Goal: Information Seeking & Learning: Learn about a topic

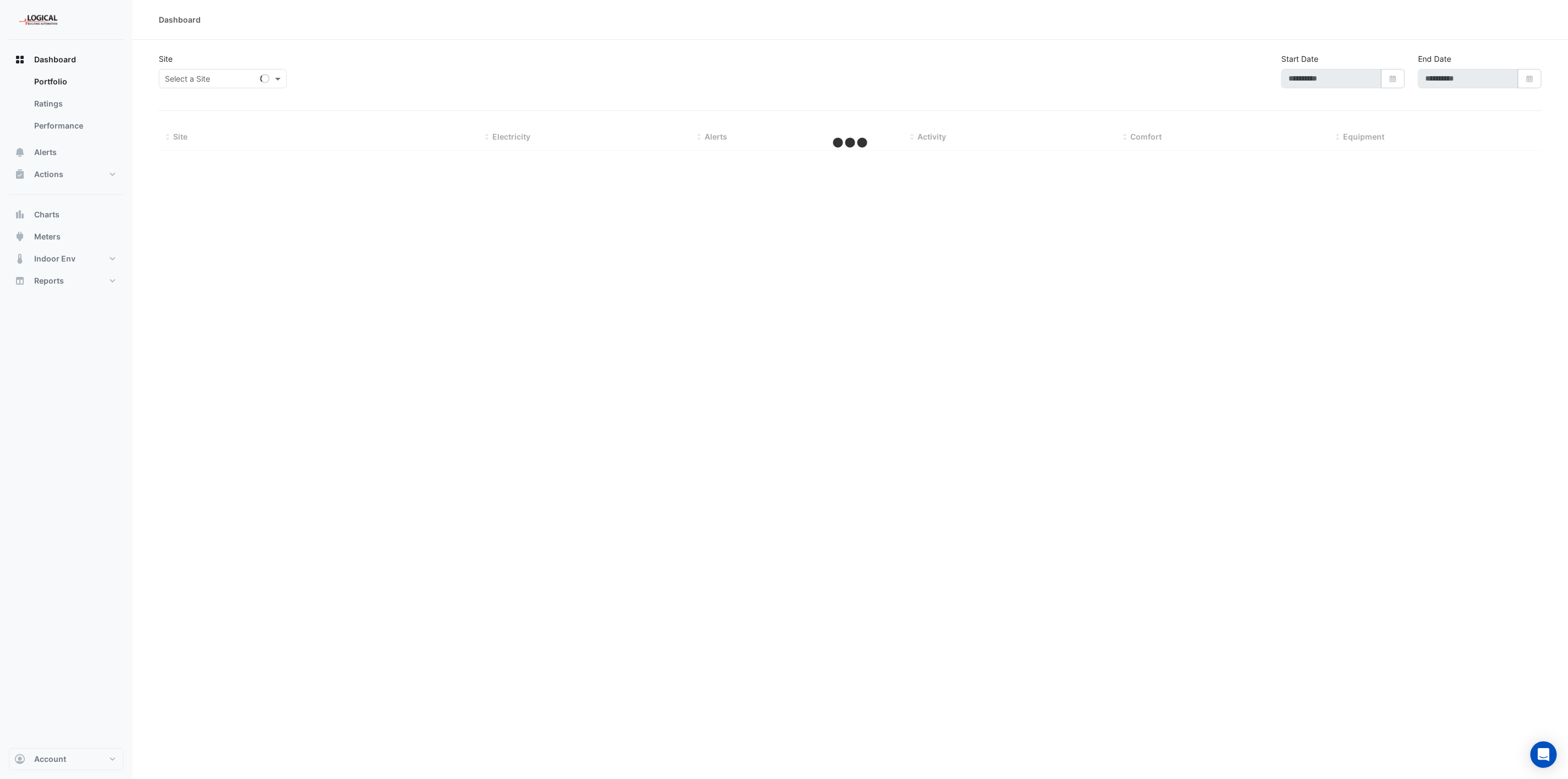
type input "**********"
select select "***"
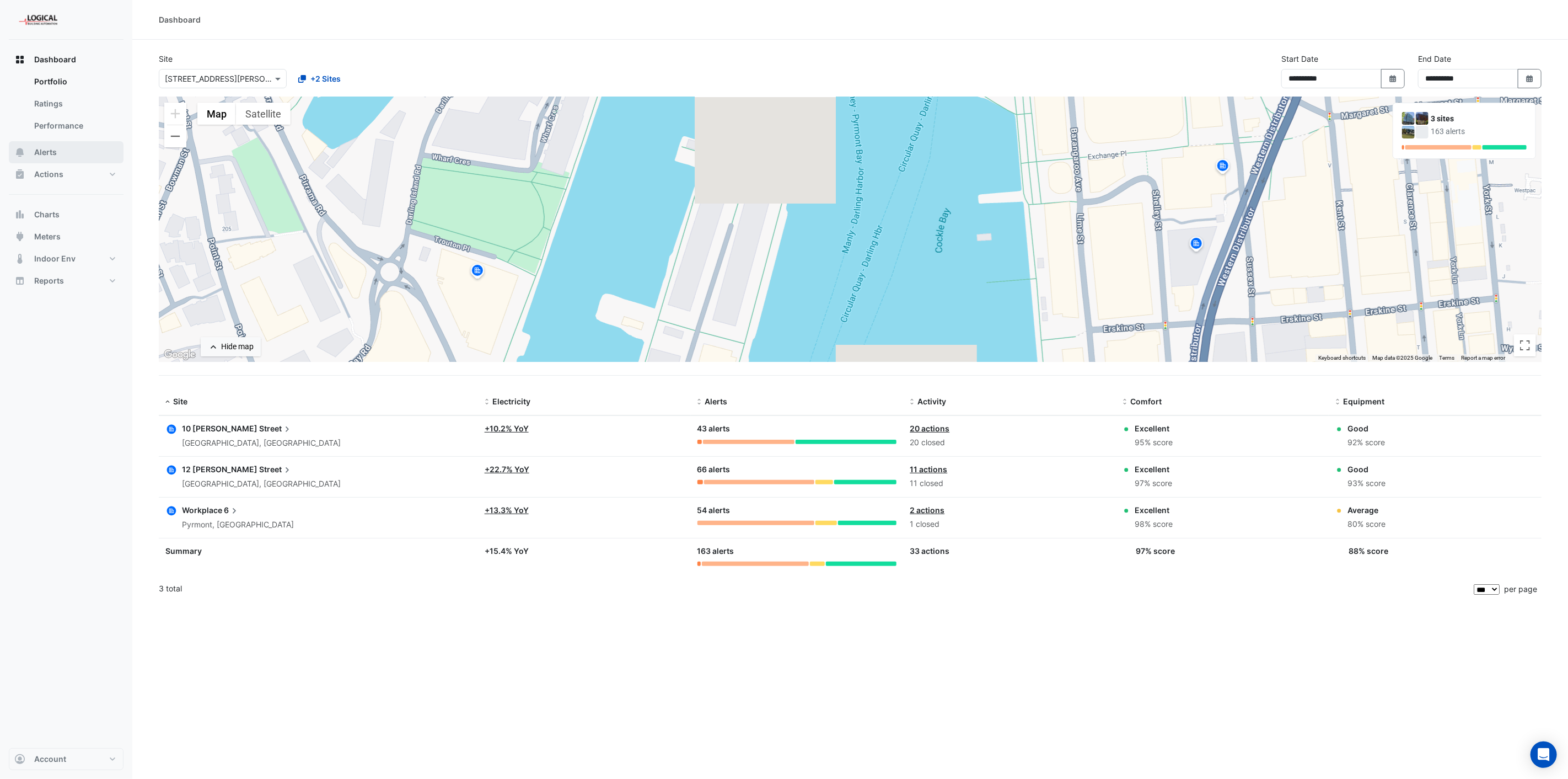
click at [44, 152] on span "Alerts" at bounding box center [45, 152] width 23 height 11
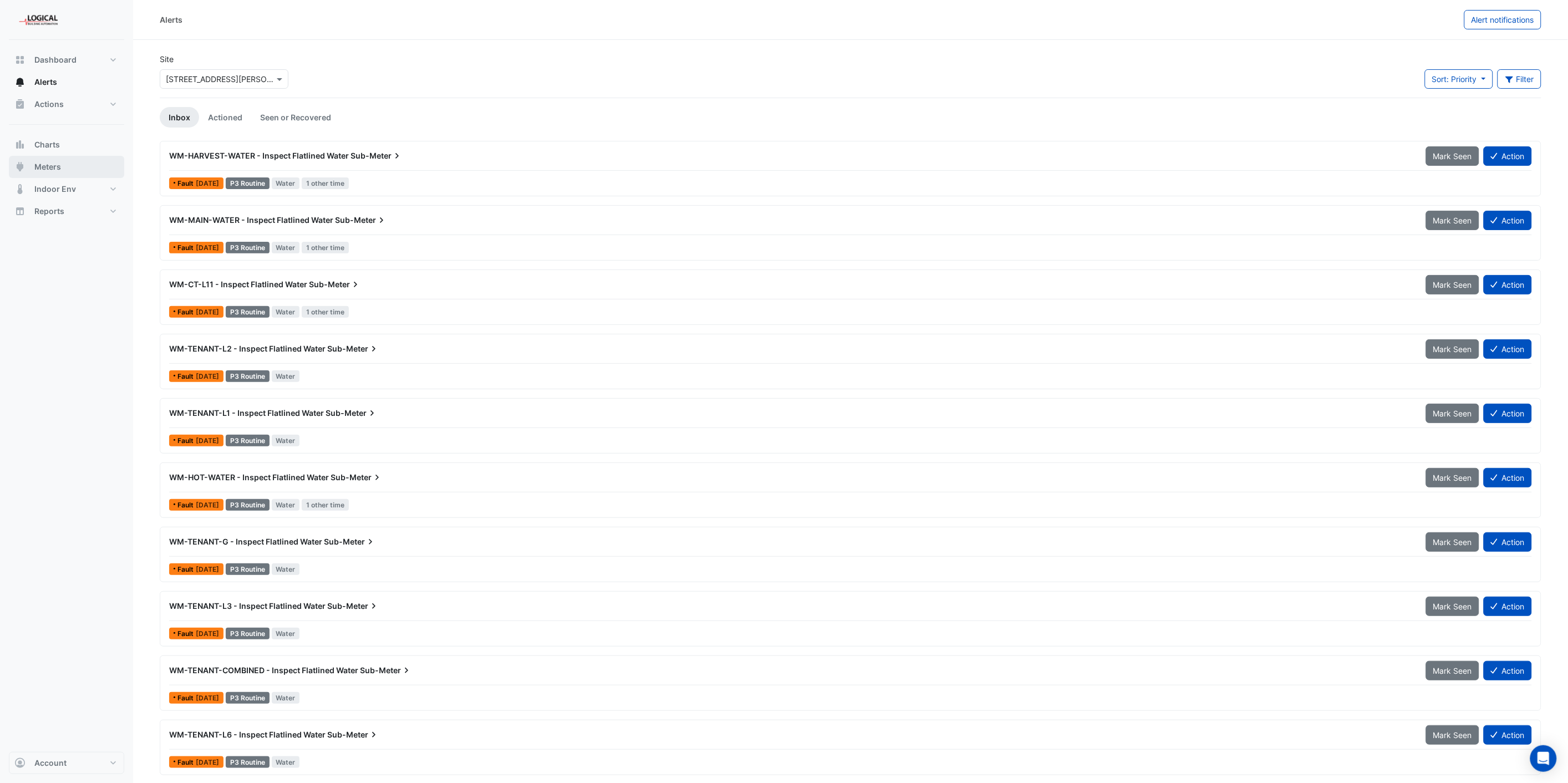
click at [40, 167] on span "Meters" at bounding box center [47, 167] width 26 height 11
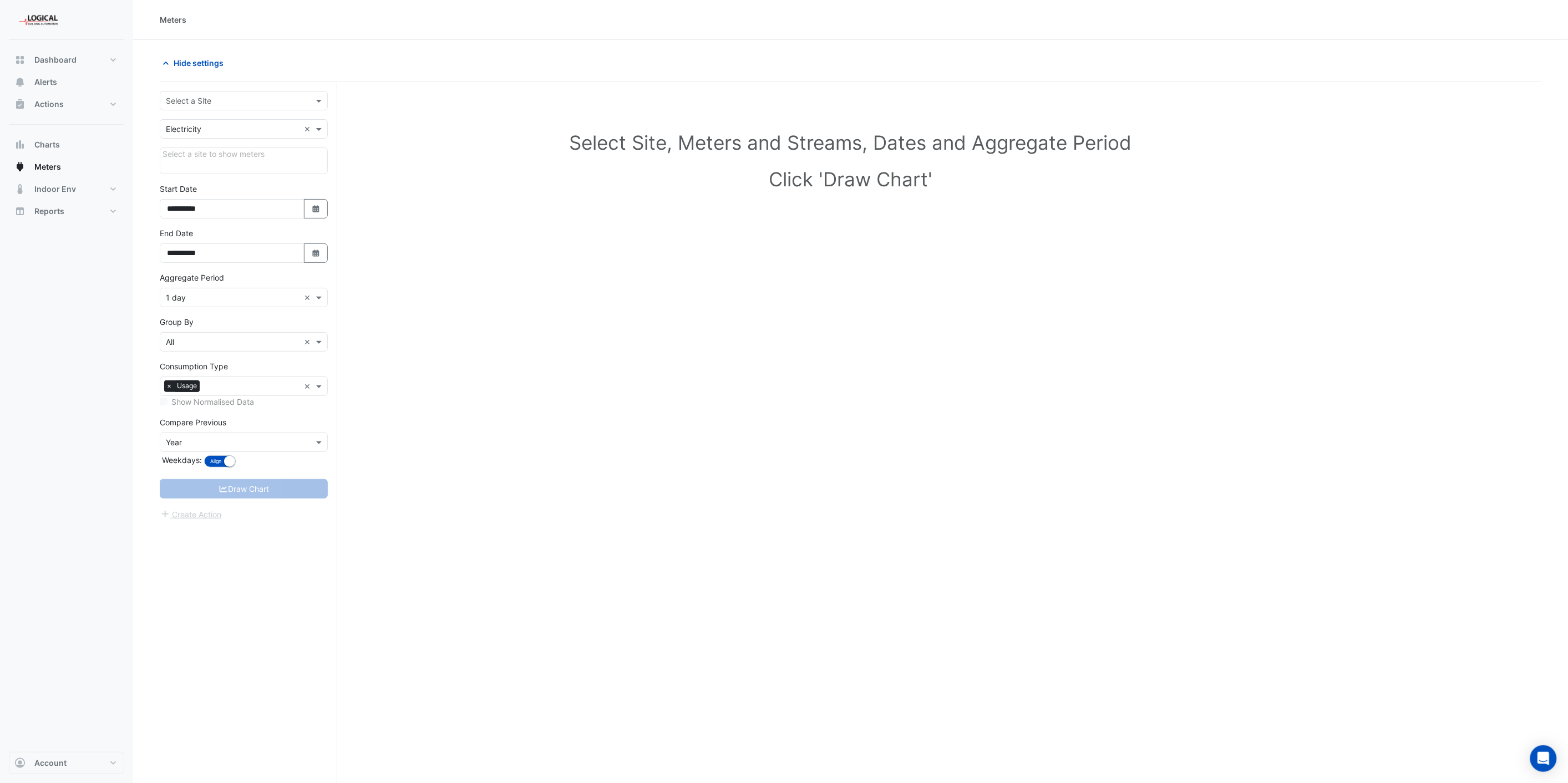
click at [214, 103] on input "text" at bounding box center [233, 101] width 133 height 12
click at [214, 152] on span "Workplace 6" at bounding box center [192, 156] width 45 height 9
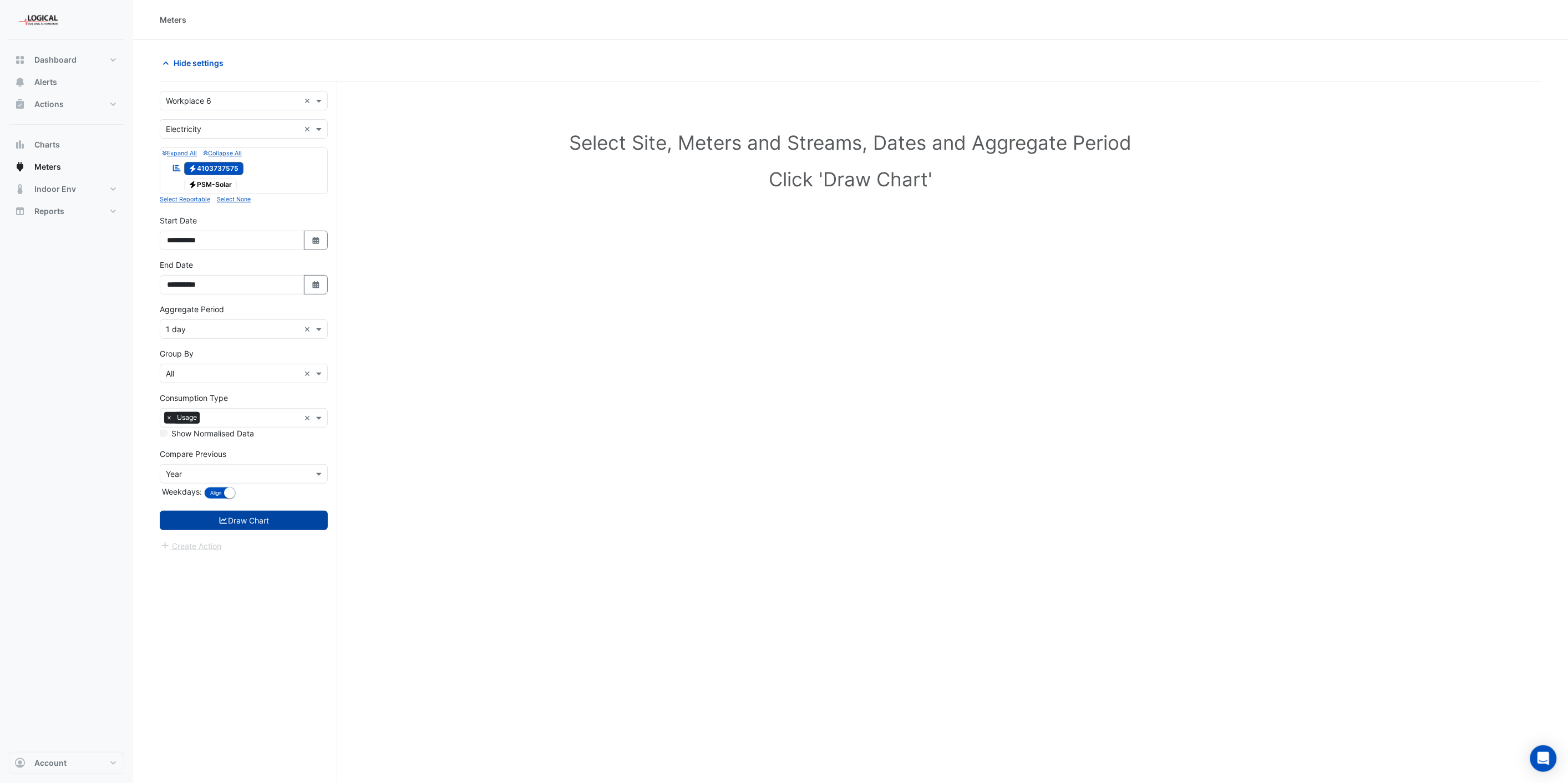
click at [262, 522] on button "Draw Chart" at bounding box center [244, 520] width 168 height 20
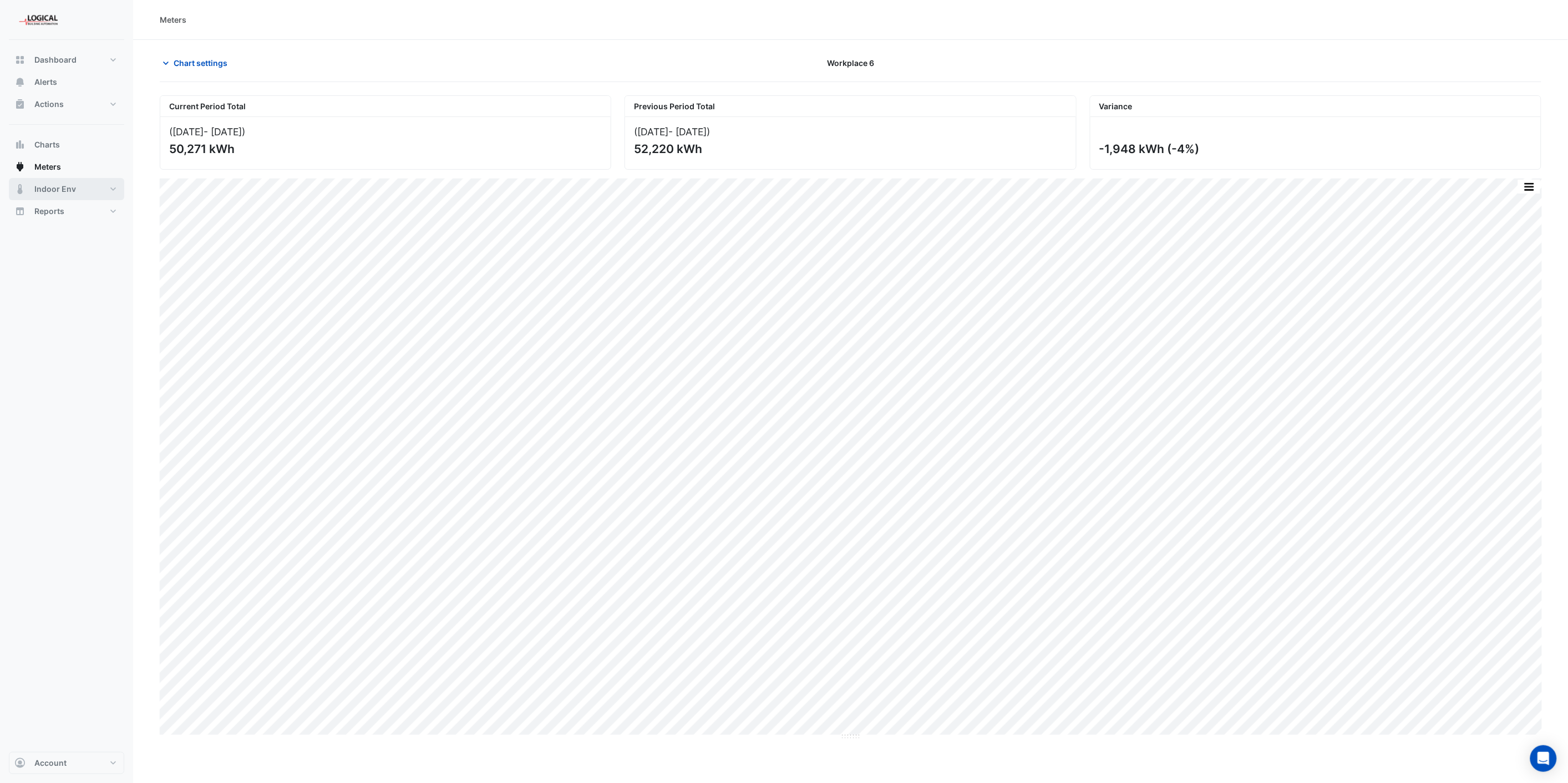
click at [51, 190] on span "Indoor Env" at bounding box center [55, 189] width 42 height 11
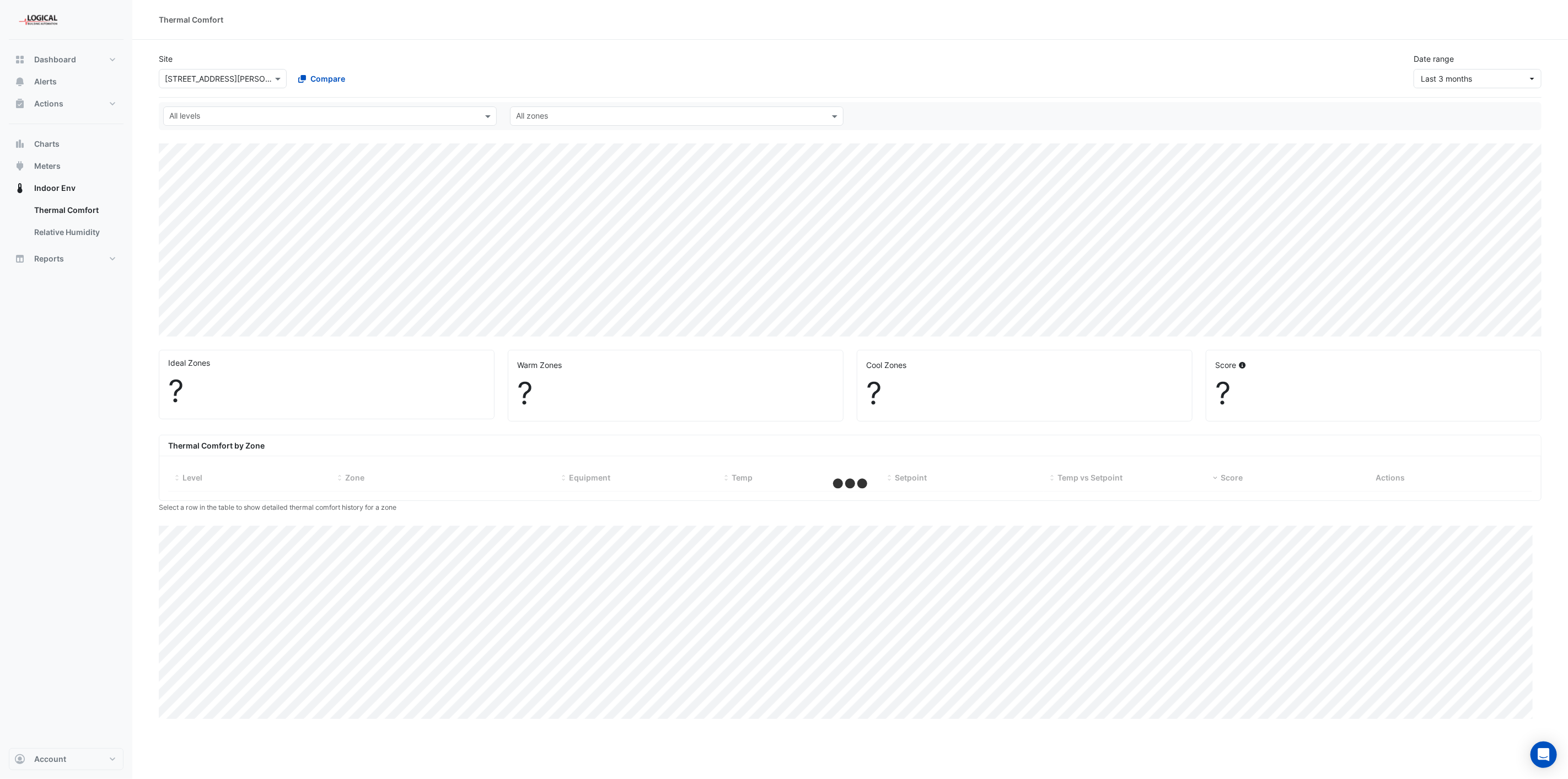
select select "***"
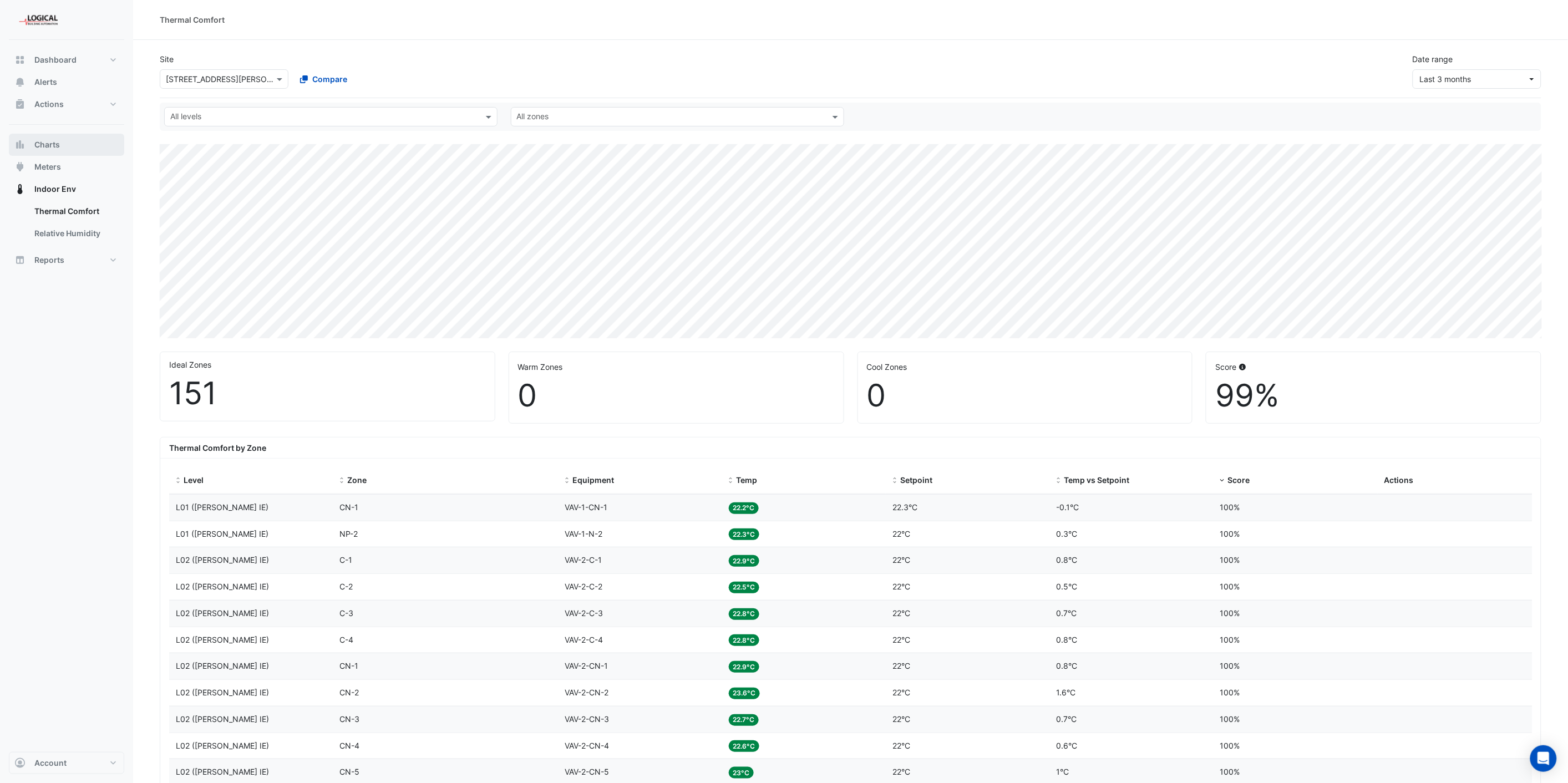
click at [42, 145] on span "Charts" at bounding box center [47, 144] width 26 height 11
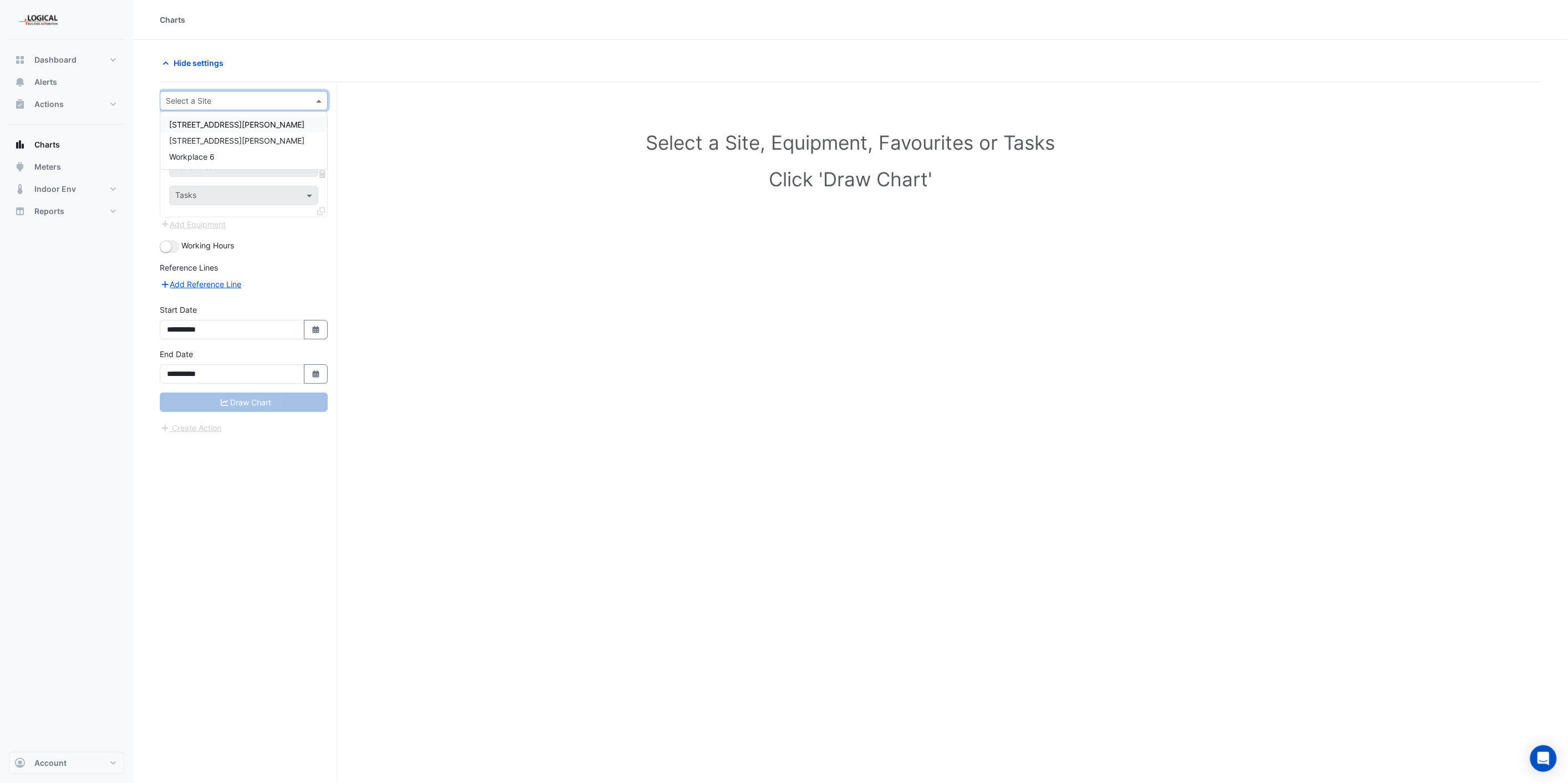
click at [213, 99] on input "text" at bounding box center [233, 101] width 133 height 12
click at [204, 154] on span "Workplace 6" at bounding box center [192, 156] width 45 height 9
click at [47, 167] on span "Meters" at bounding box center [47, 167] width 26 height 11
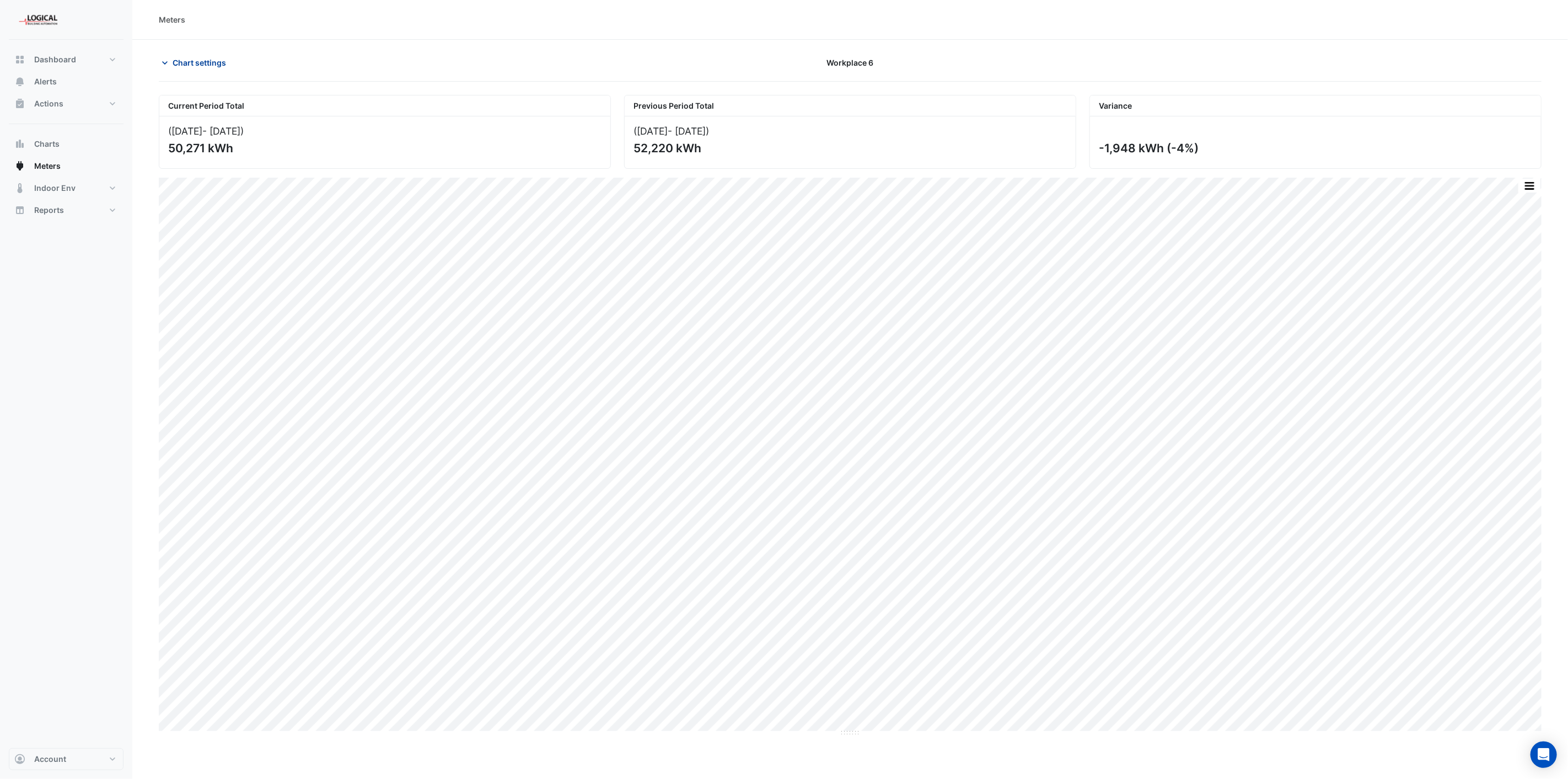
click at [177, 63] on span "Chart settings" at bounding box center [200, 62] width 54 height 12
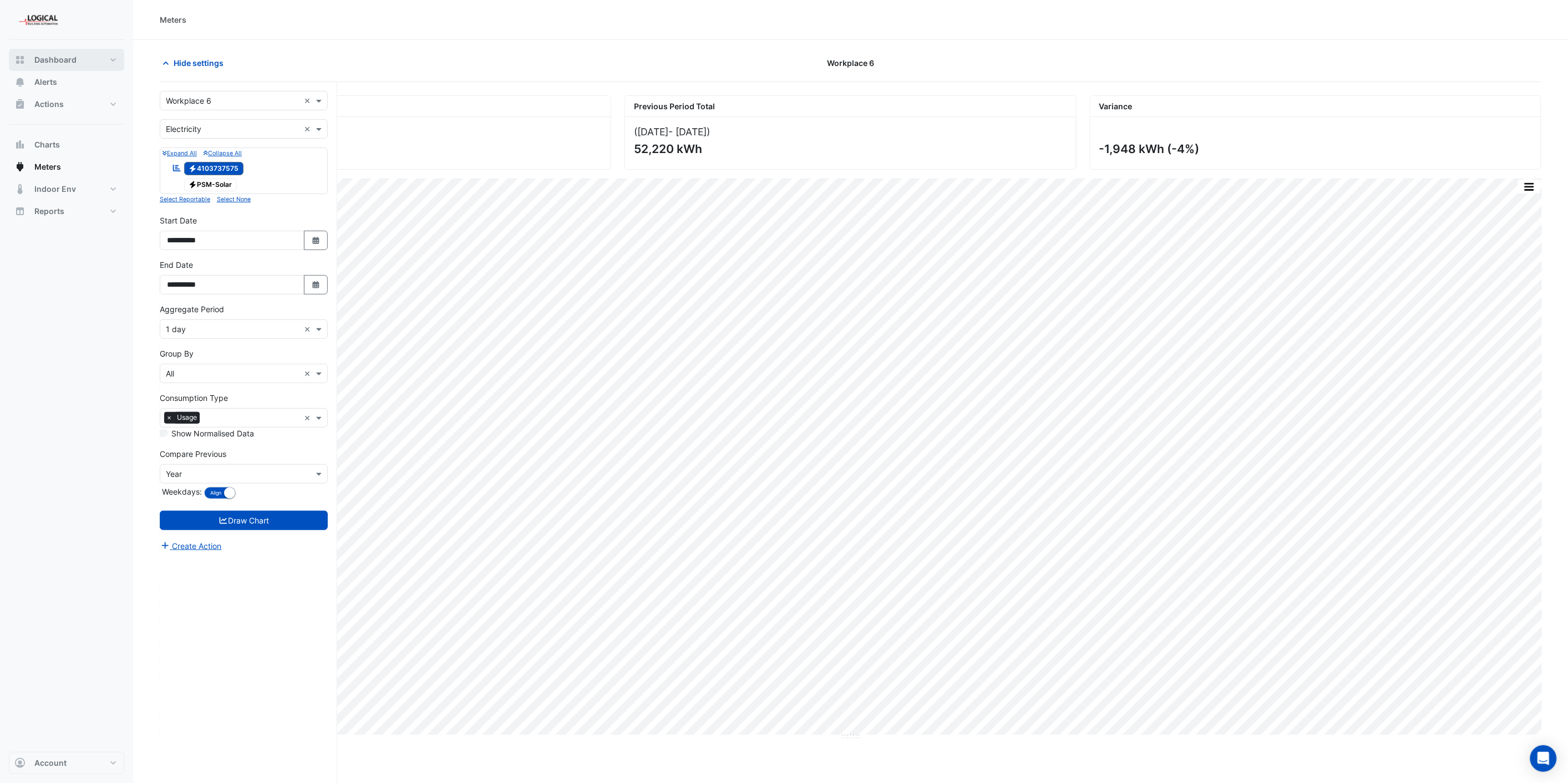
click at [56, 56] on span "Dashboard" at bounding box center [55, 60] width 42 height 11
select select "***"
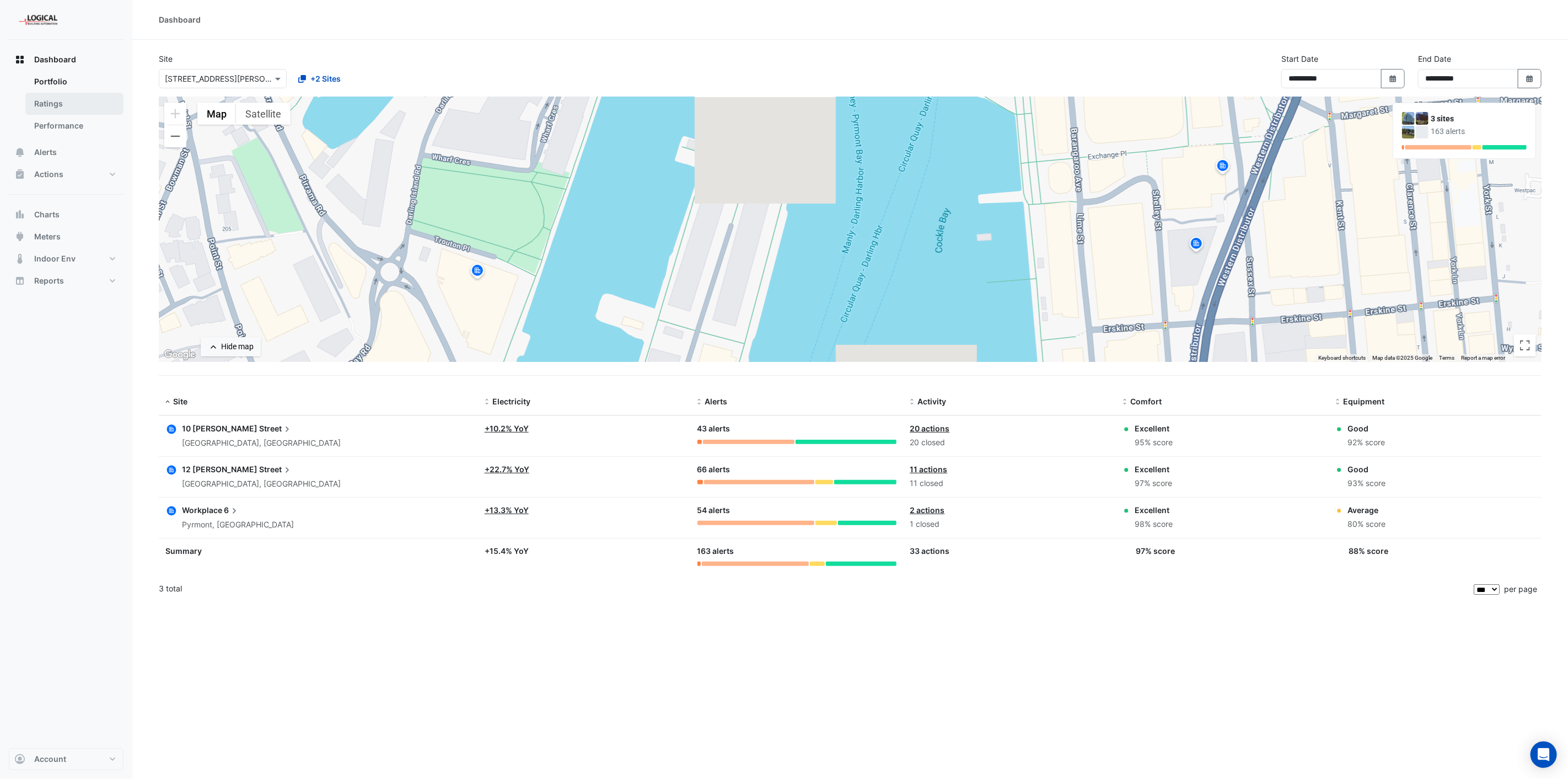
click at [50, 103] on link "Ratings" at bounding box center [74, 104] width 98 height 22
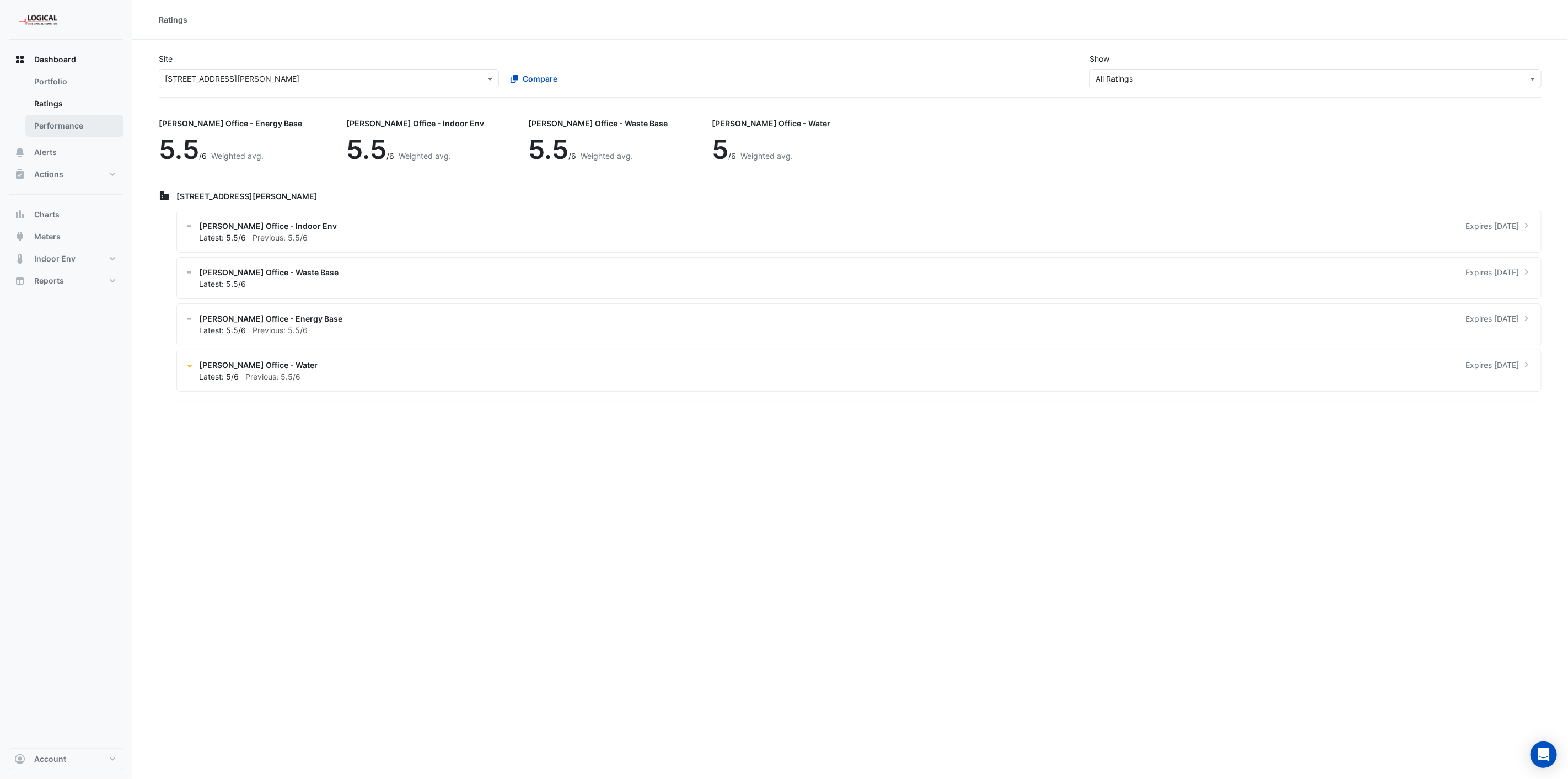
click at [59, 123] on link "Performance" at bounding box center [74, 125] width 98 height 22
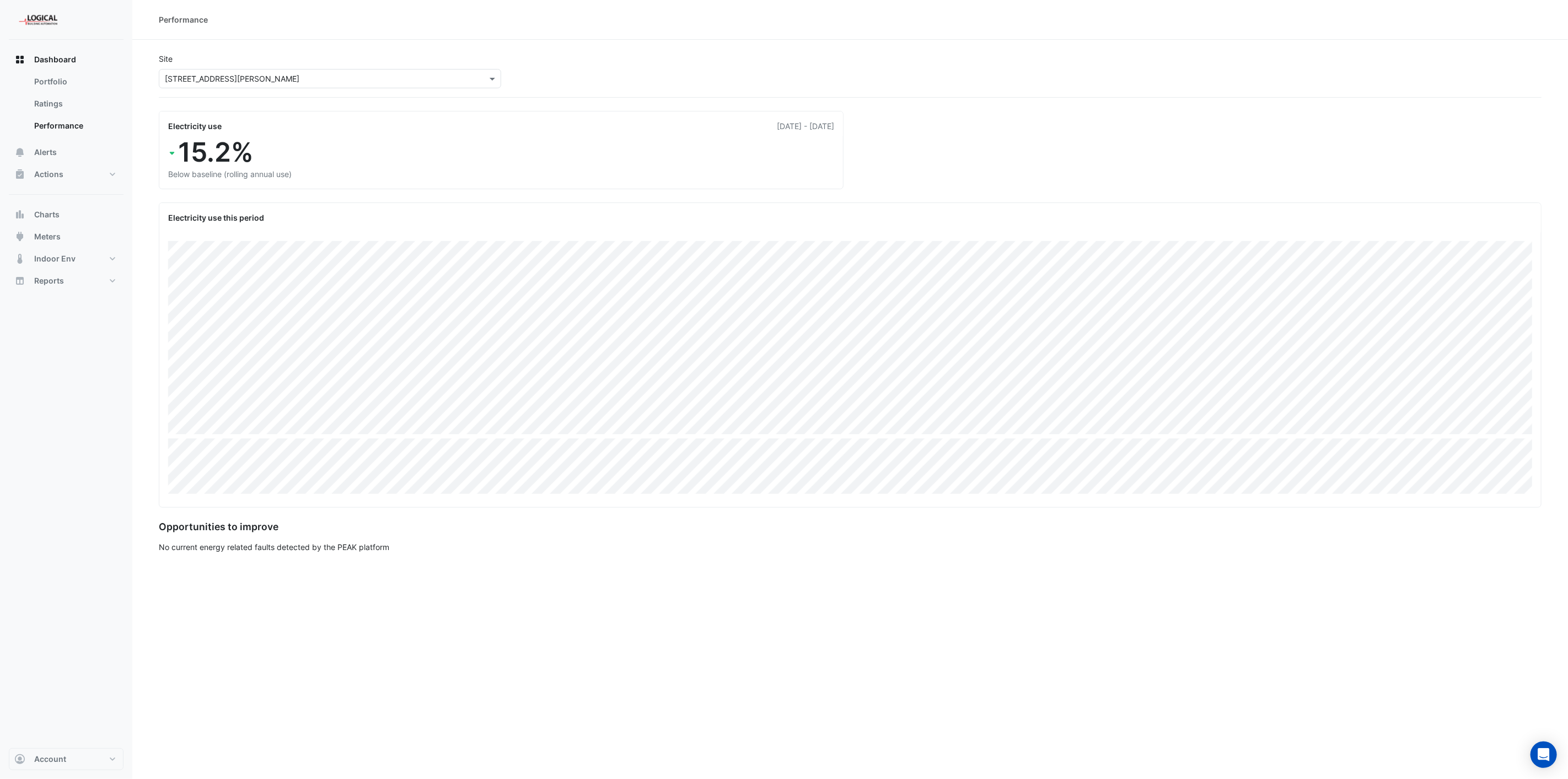
click at [430, 73] on input "text" at bounding box center [319, 79] width 308 height 12
click at [208, 127] on div "Workplace 6" at bounding box center [236, 134] width 152 height 16
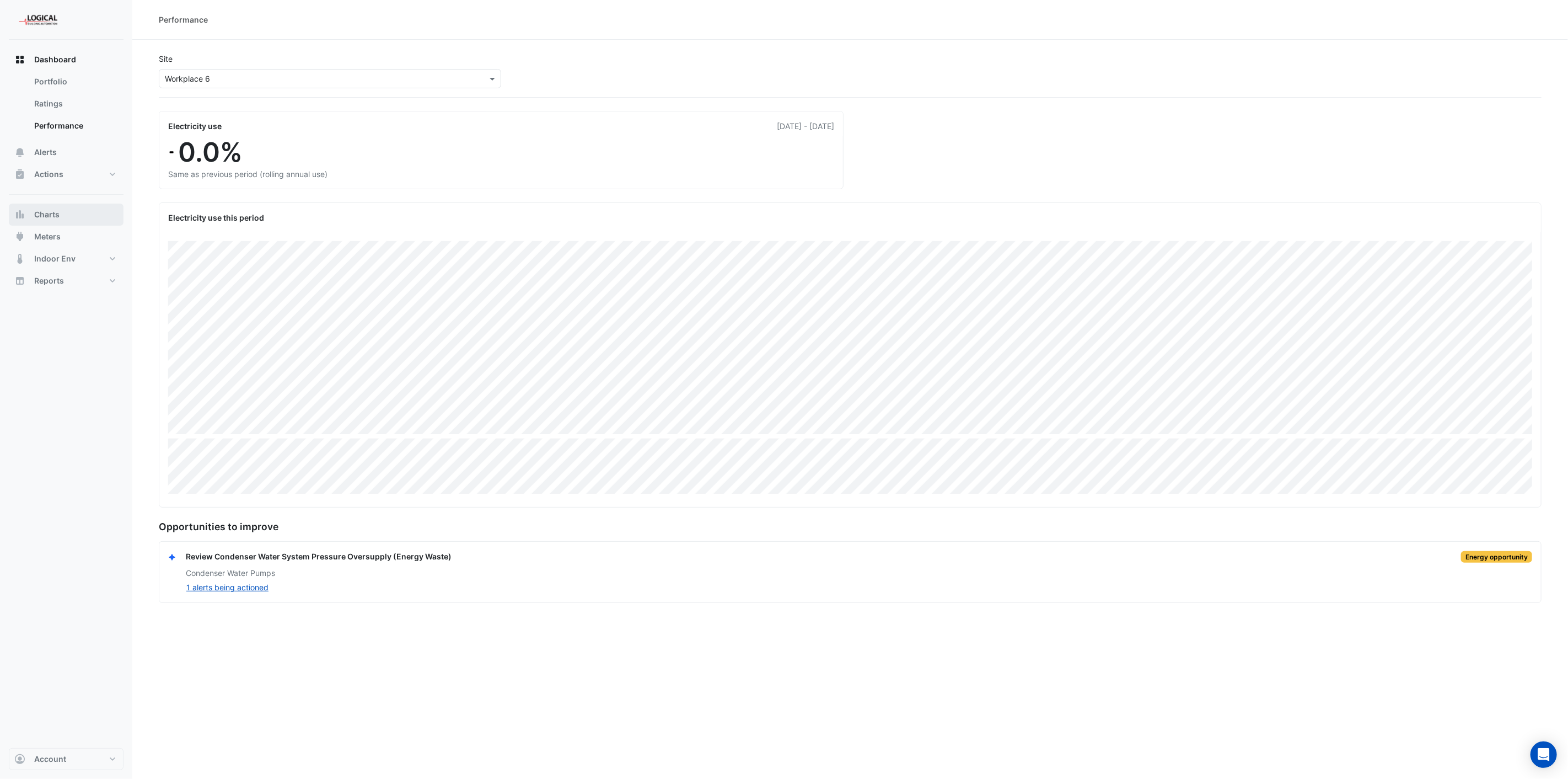
click at [44, 211] on span "Charts" at bounding box center [47, 214] width 26 height 11
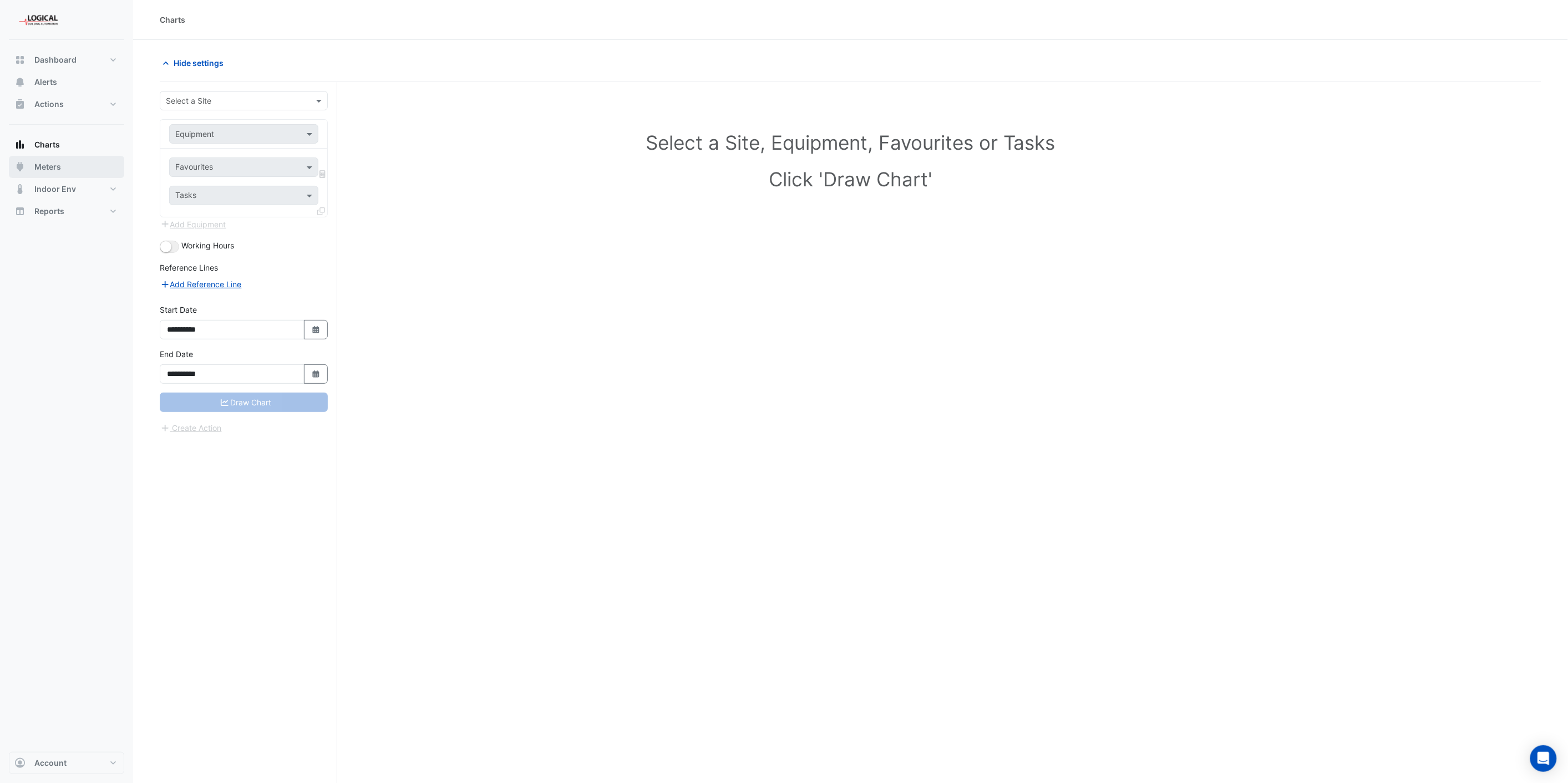
click at [46, 162] on span "Meters" at bounding box center [47, 167] width 26 height 11
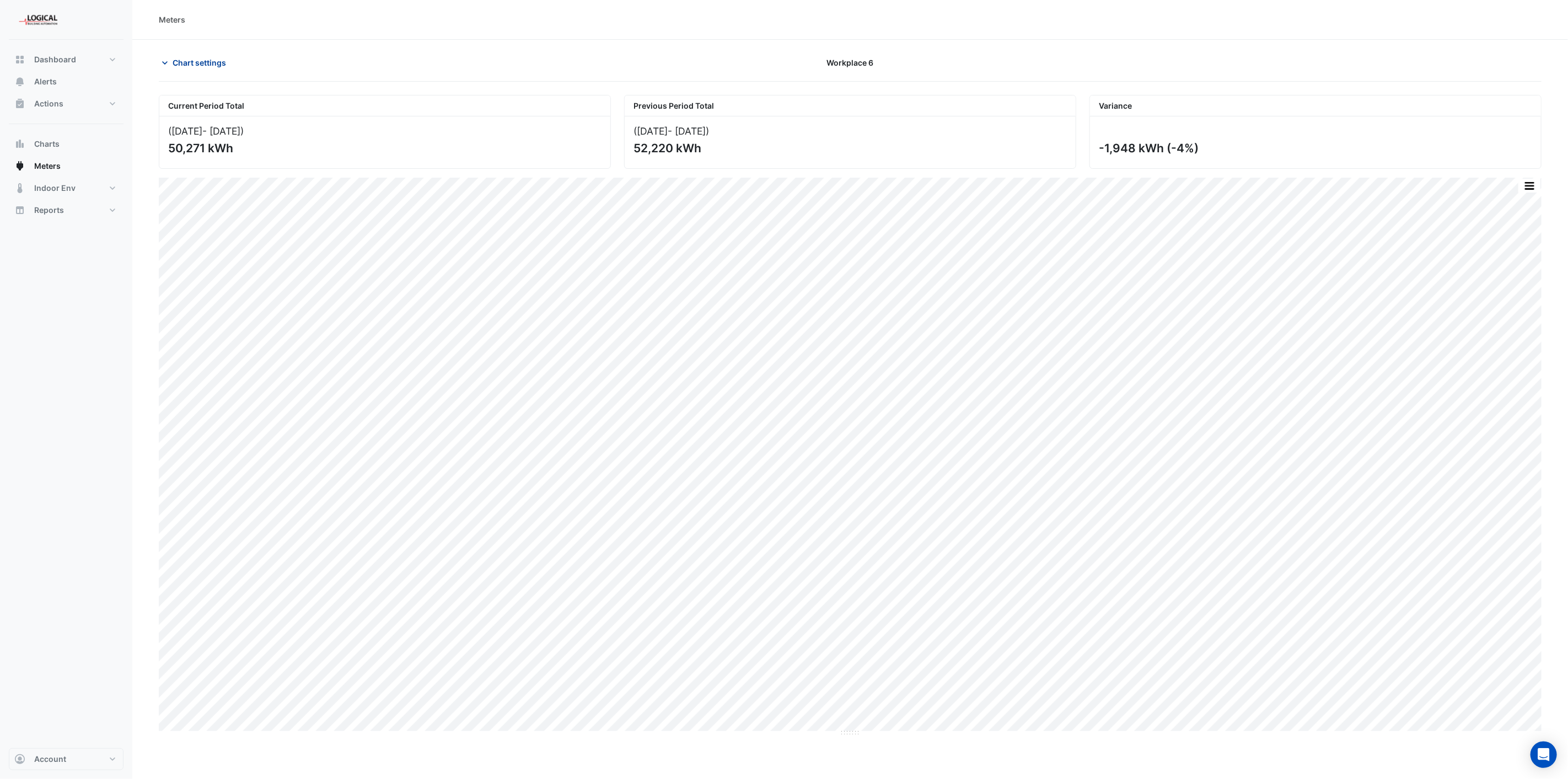
click at [186, 62] on span "Chart settings" at bounding box center [200, 62] width 54 height 12
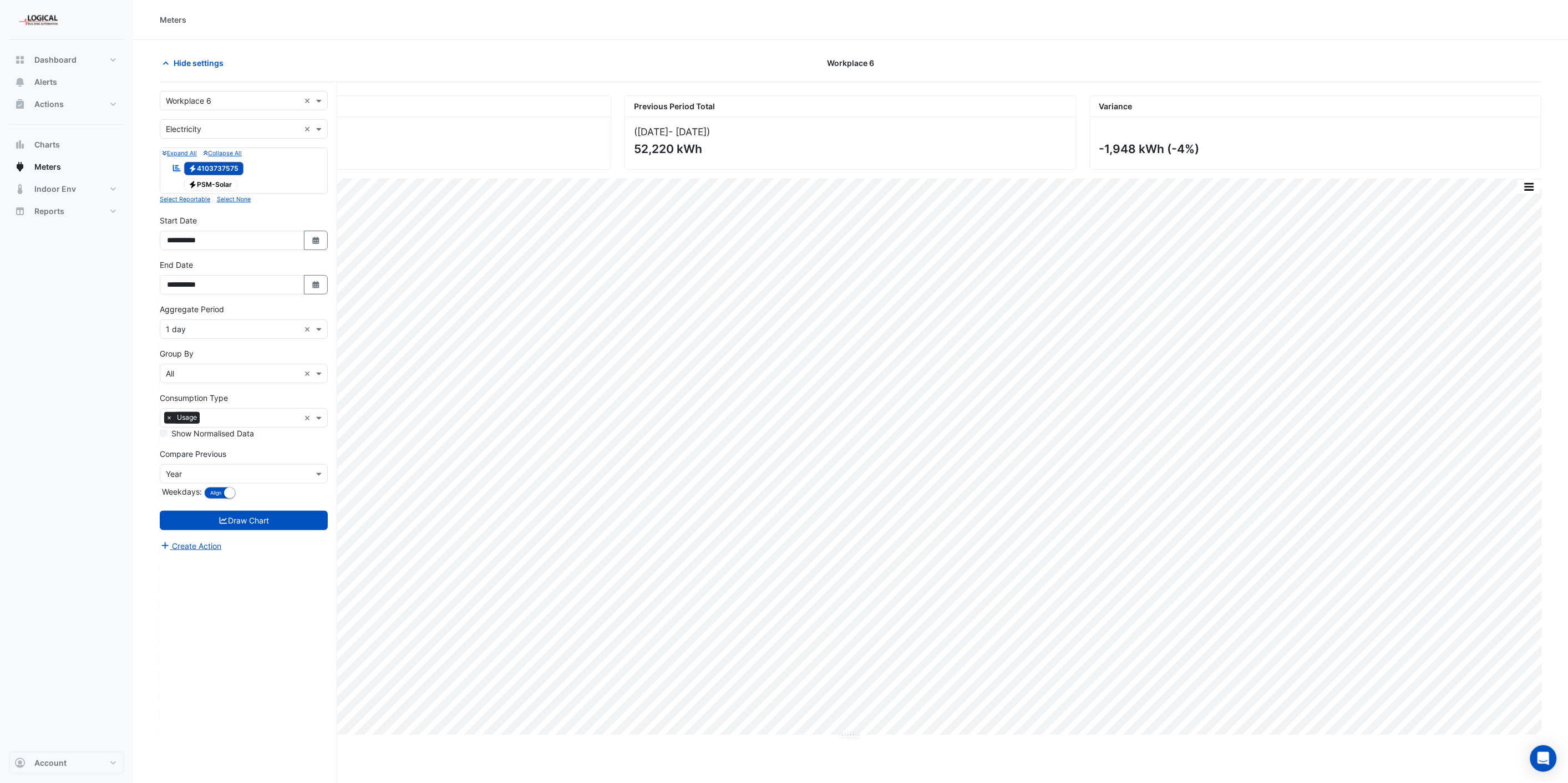
click at [216, 107] on div "× Workplace 6" at bounding box center [230, 100] width 139 height 12
click at [208, 96] on input "text" at bounding box center [233, 101] width 133 height 12
click at [376, 67] on div "Hide settings" at bounding box center [385, 63] width 465 height 20
click at [200, 133] on input "text" at bounding box center [233, 129] width 133 height 12
click at [192, 168] on div "Gas" at bounding box center [244, 169] width 167 height 16
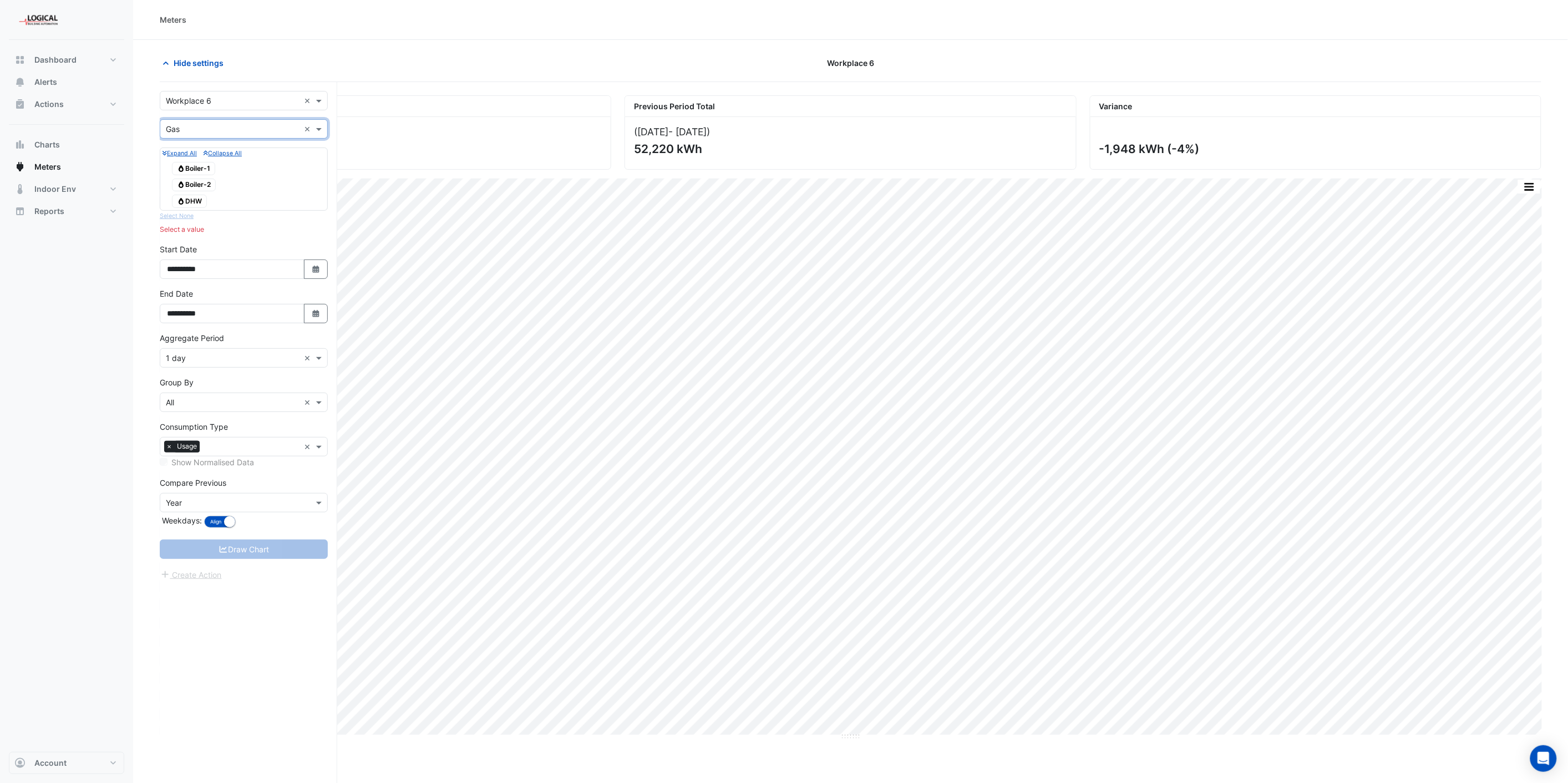
click at [190, 167] on span "Gas Boiler-1" at bounding box center [193, 168] width 43 height 13
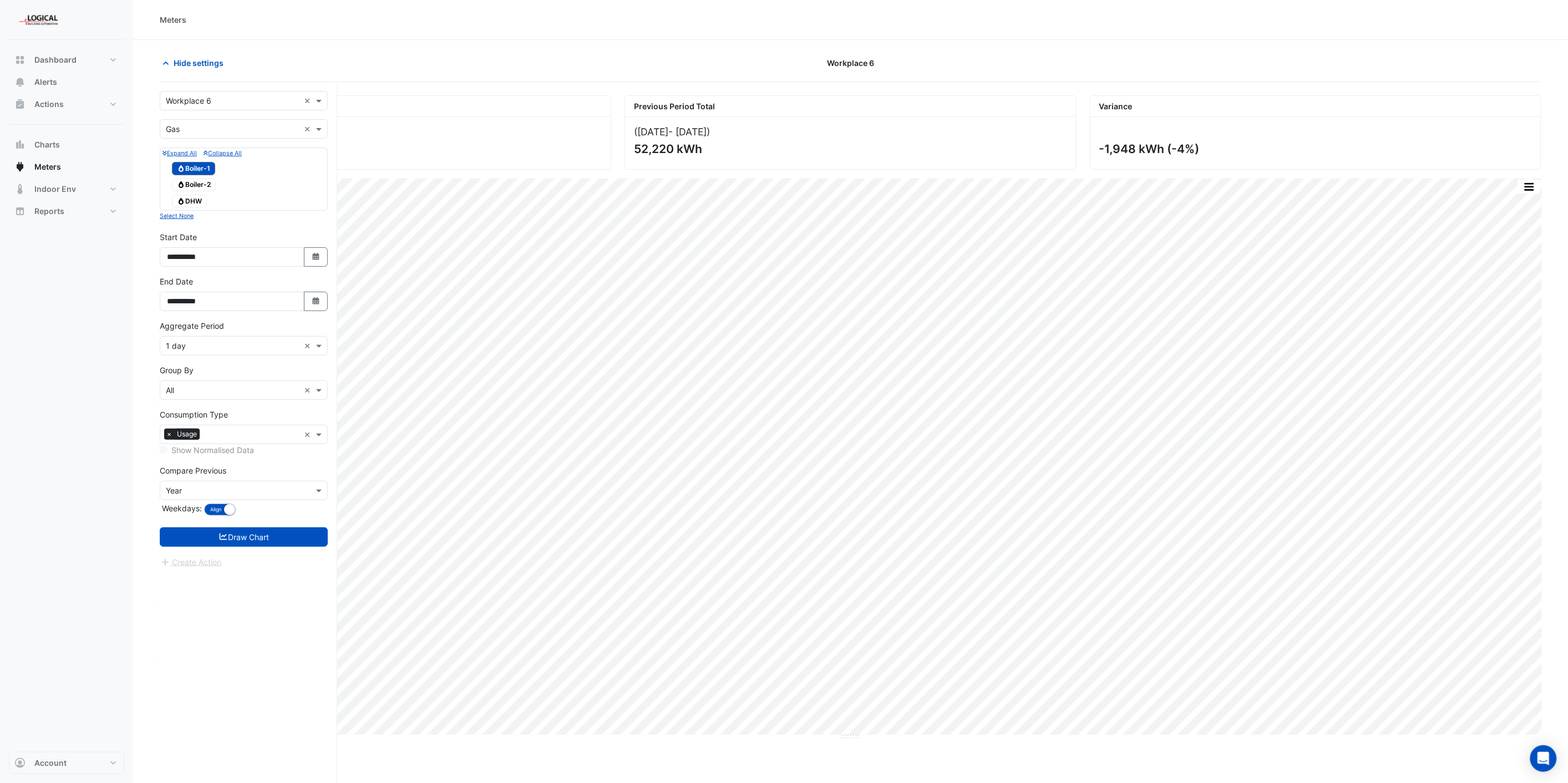
click at [201, 184] on span "Gas Boiler-2" at bounding box center [194, 185] width 44 height 13
click at [195, 200] on span "Gas DHW" at bounding box center [189, 201] width 35 height 13
click at [227, 534] on button "Draw Chart" at bounding box center [244, 537] width 168 height 20
